Goal: Task Accomplishment & Management: Manage account settings

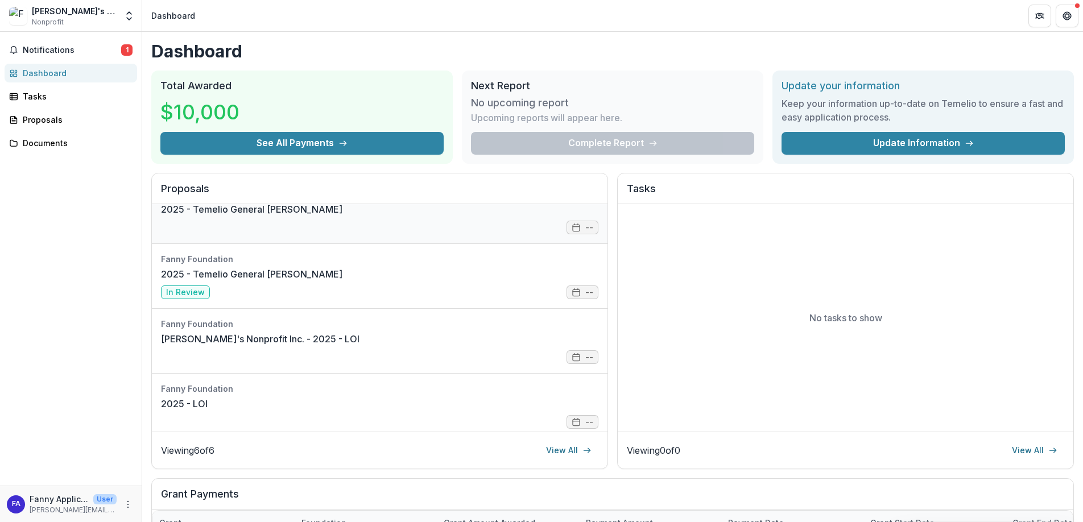
scroll to position [161, 0]
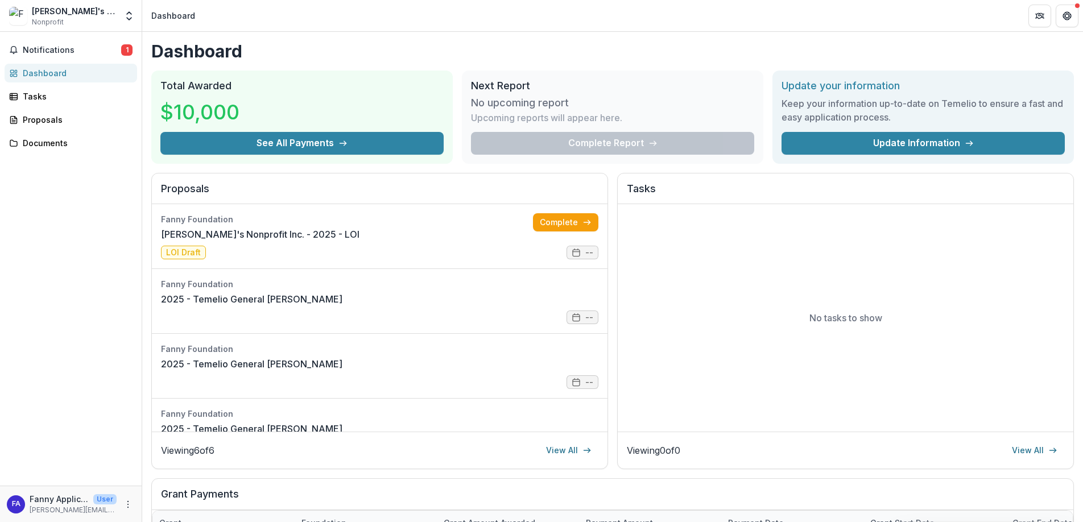
click at [69, 22] on div "Fanny's Nonprofit Inc. Nonprofit" at bounding box center [74, 16] width 85 height 22
click at [129, 17] on icon "Open entity switcher" at bounding box center [128, 15] width 11 height 11
click at [78, 343] on div "Notifications 1 Dashboard Tasks Proposals Documents" at bounding box center [71, 259] width 142 height 454
click at [128, 504] on circle "More" at bounding box center [128, 504] width 1 height 1
click at [180, 500] on button "Logout" at bounding box center [203, 499] width 122 height 19
